Goal: Transaction & Acquisition: Purchase product/service

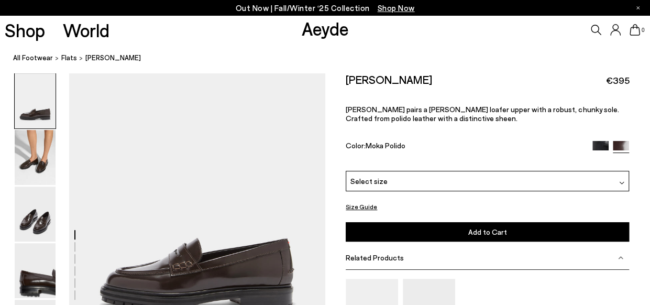
scroll to position [52, 0]
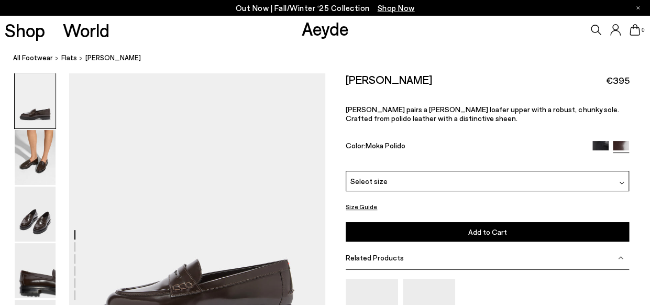
scroll to position [52, 0]
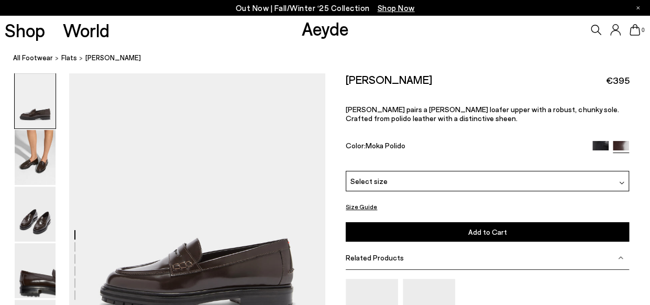
click at [434, 185] on div "Select size" at bounding box center [487, 181] width 283 height 20
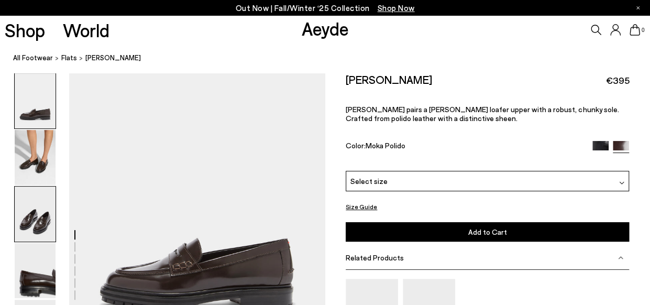
click at [29, 215] on img at bounding box center [35, 213] width 41 height 55
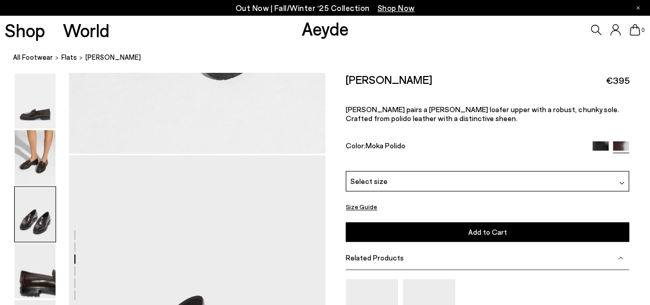
scroll to position [637, 0]
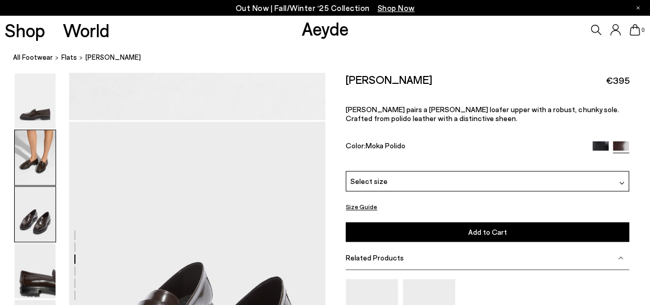
click at [30, 158] on img at bounding box center [35, 157] width 41 height 55
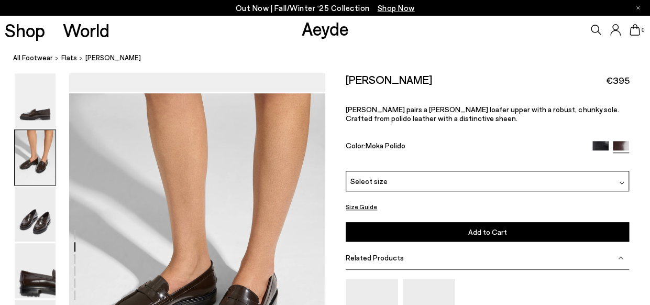
scroll to position [319, 0]
